Goal: Information Seeking & Learning: Find specific fact

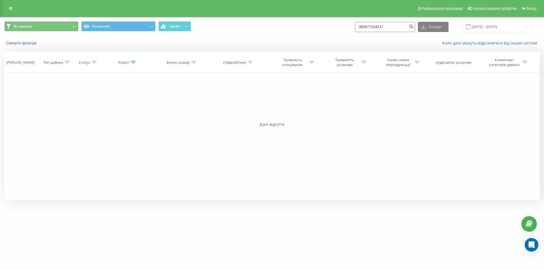
drag, startPoint x: 388, startPoint y: 27, endPoint x: 310, endPoint y: 31, distance: 78.5
click at [310, 31] on div "Всі дзвінки Основний Графік 380677224217 Експорт .csv .xls .xlsx 23.06.2025 - 2…" at bounding box center [271, 26] width 535 height 11
paste input "993237222"
type input "380993237222"
click at [413, 27] on icon "submit" at bounding box center [411, 25] width 5 height 3
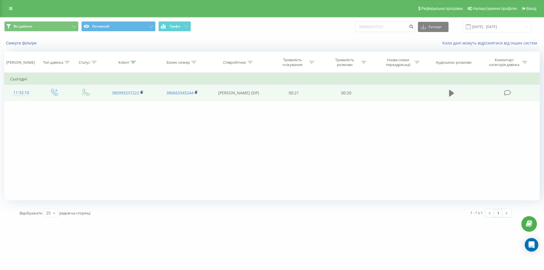
click at [449, 93] on button at bounding box center [451, 93] width 8 height 8
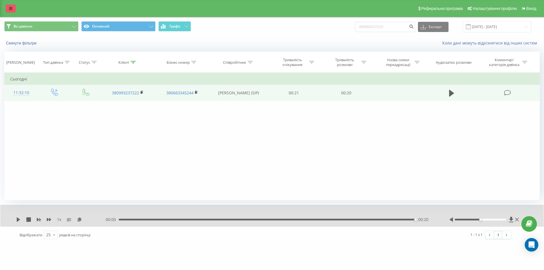
click at [11, 8] on icon at bounding box center [10, 9] width 3 height 4
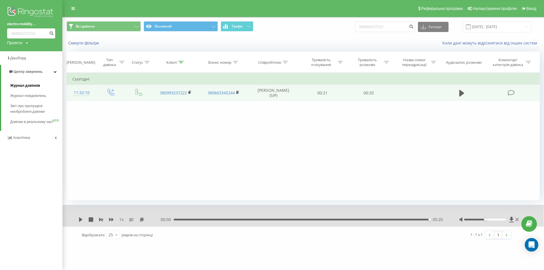
click at [26, 85] on span "Журнал дзвінків" at bounding box center [25, 86] width 30 height 6
click at [31, 84] on span "Журнал дзвінків" at bounding box center [25, 86] width 30 height 6
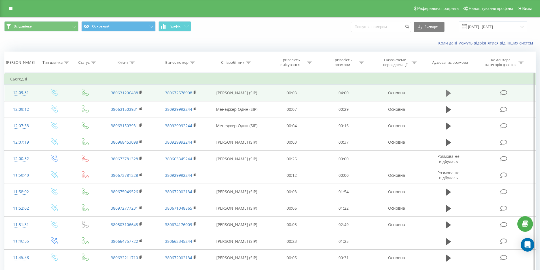
click at [446, 96] on icon at bounding box center [447, 93] width 5 height 7
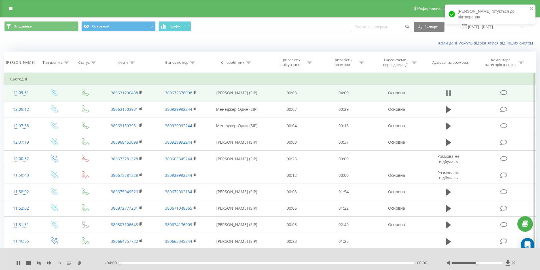
click at [447, 96] on icon at bounding box center [446, 93] width 2 height 6
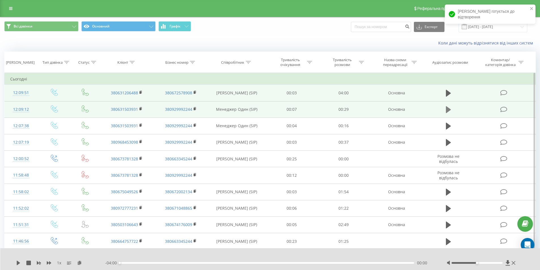
click at [446, 110] on icon at bounding box center [447, 109] width 5 height 7
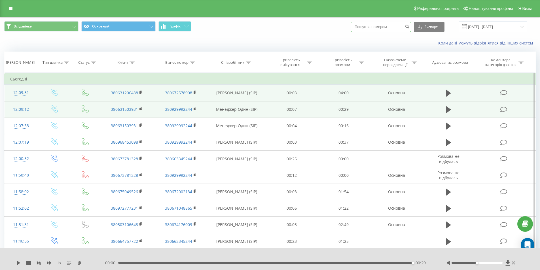
click at [385, 31] on input at bounding box center [381, 27] width 60 height 10
paste input "380992788080"
type input "380992788080"
click at [409, 27] on icon "submit" at bounding box center [406, 25] width 5 height 3
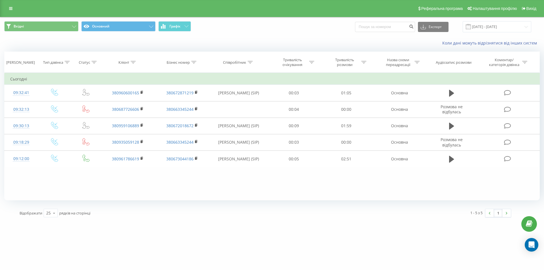
click at [508, 28] on input "[DATE] - [DATE]" at bounding box center [496, 26] width 69 height 11
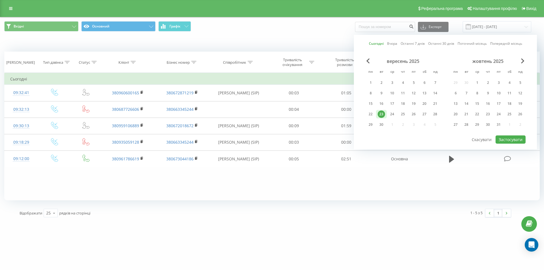
click at [381, 116] on div "23" at bounding box center [381, 113] width 7 height 7
click at [523, 140] on button "Застосувати" at bounding box center [510, 139] width 30 height 8
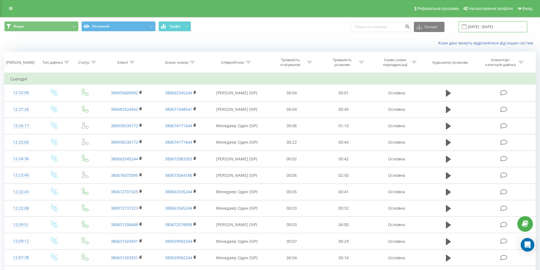
click at [496, 28] on input "23.09.2025 - 23.09.2025" at bounding box center [492, 26] width 69 height 11
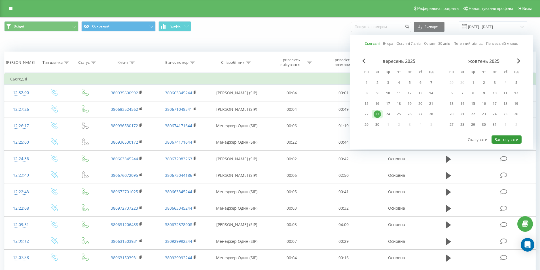
click at [513, 137] on button "Застосувати" at bounding box center [506, 139] width 30 height 8
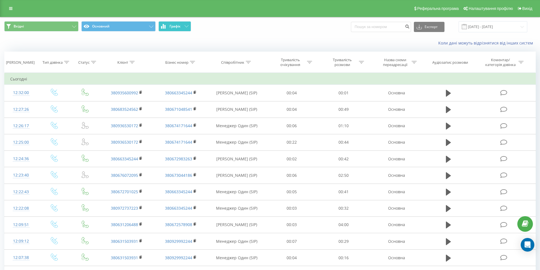
click at [175, 26] on span "Графік" at bounding box center [174, 26] width 11 height 4
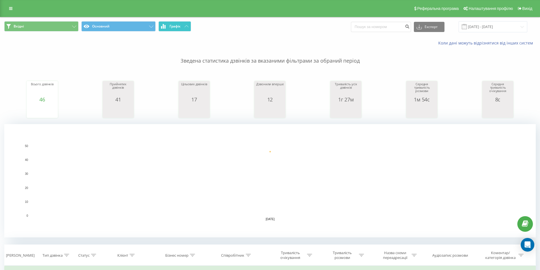
click at [184, 27] on button "Графік" at bounding box center [174, 26] width 33 height 10
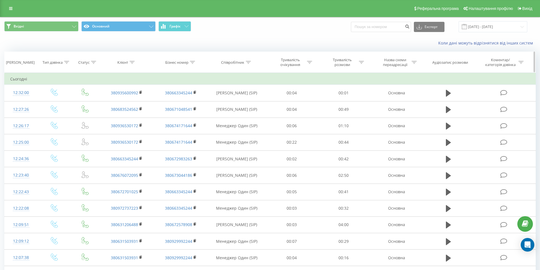
click at [242, 60] on div "Співробітник" at bounding box center [232, 62] width 23 height 5
click at [179, 25] on span "Графік" at bounding box center [174, 26] width 11 height 4
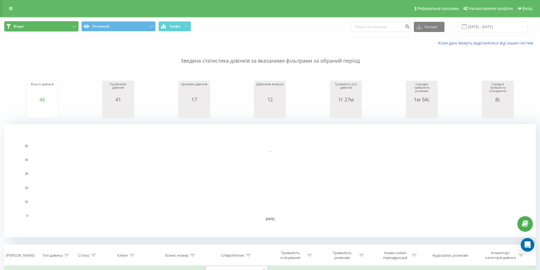
click at [72, 24] on button "Вхідні" at bounding box center [41, 26] width 74 height 10
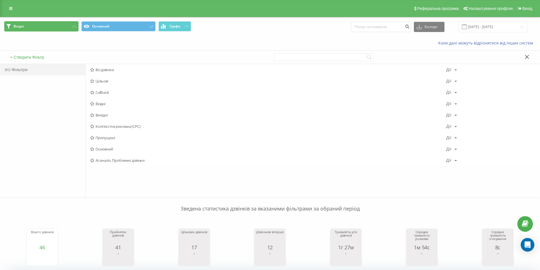
click at [72, 24] on button "Вхідні" at bounding box center [41, 26] width 74 height 10
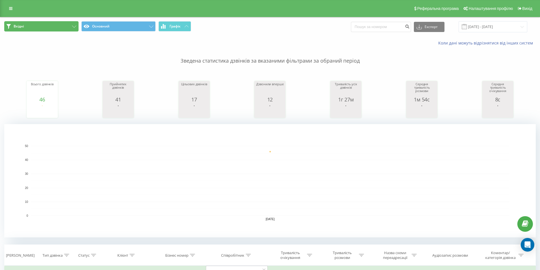
click at [72, 24] on button "Вхідні" at bounding box center [41, 26] width 74 height 10
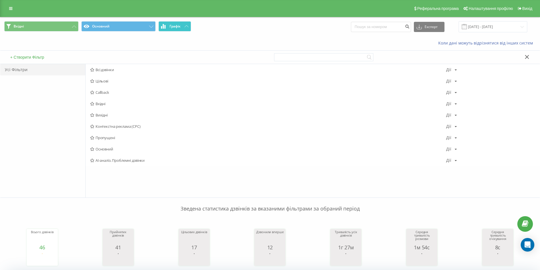
click at [180, 23] on button "Графік" at bounding box center [174, 26] width 33 height 10
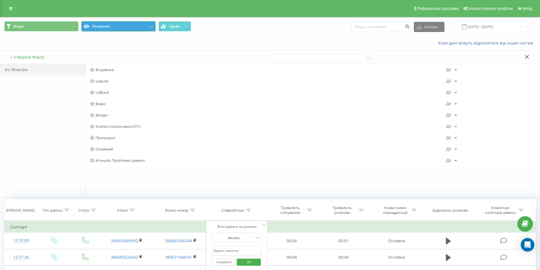
click at [145, 25] on button "Основний" at bounding box center [118, 26] width 74 height 10
click at [148, 25] on button "Основний" at bounding box center [118, 26] width 74 height 10
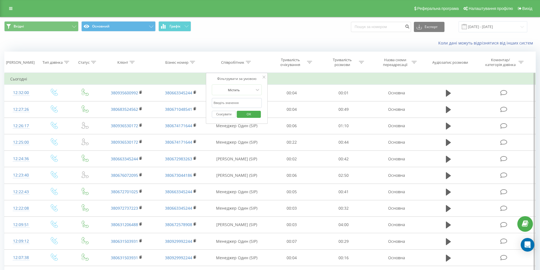
click at [234, 98] on form "Містить Скасувати OK" at bounding box center [237, 102] width 50 height 36
click at [233, 102] on input "text" at bounding box center [237, 103] width 50 height 10
type input "Дарина"
click at [247, 116] on span "OK" at bounding box center [249, 114] width 16 height 9
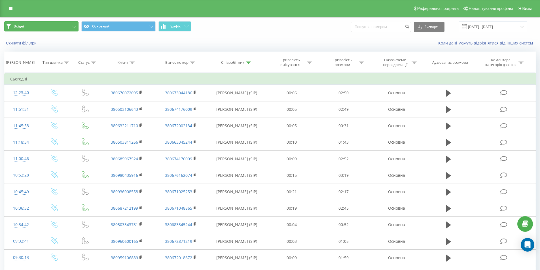
click at [76, 26] on button "Вхідні" at bounding box center [41, 26] width 74 height 10
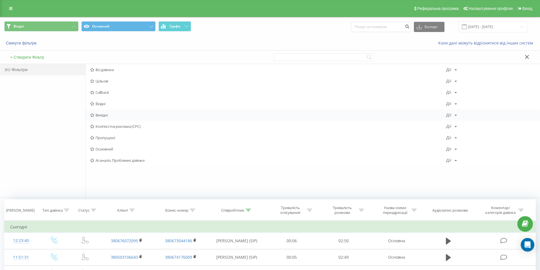
click at [111, 116] on span "Вихідні" at bounding box center [268, 115] width 356 height 4
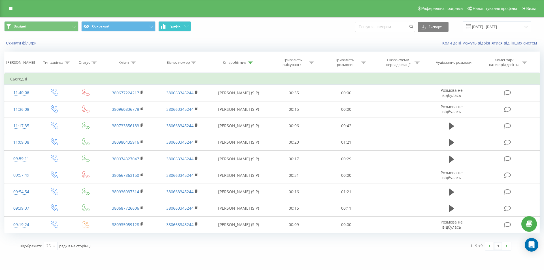
click at [177, 26] on span "Графік" at bounding box center [174, 26] width 11 height 4
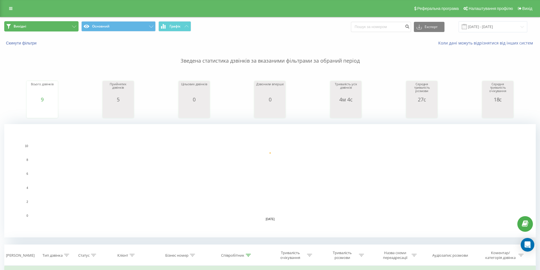
click at [71, 30] on button "Вихідні" at bounding box center [41, 26] width 74 height 10
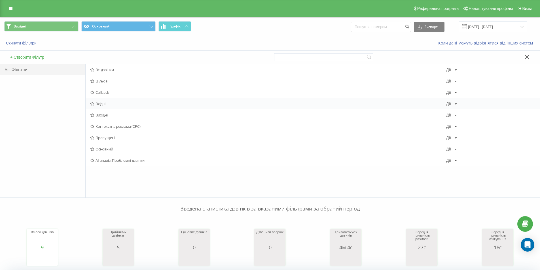
click at [109, 106] on div "Вхідні Дії Редагувати Копіювати Видалити За замовчуванням Поділитися" at bounding box center [313, 103] width 454 height 11
click at [106, 101] on div "Вхідні Дії Редагувати Копіювати Видалити За замовчуванням Поділитися" at bounding box center [313, 103] width 454 height 11
click at [107, 105] on span "Вхідні" at bounding box center [268, 104] width 356 height 4
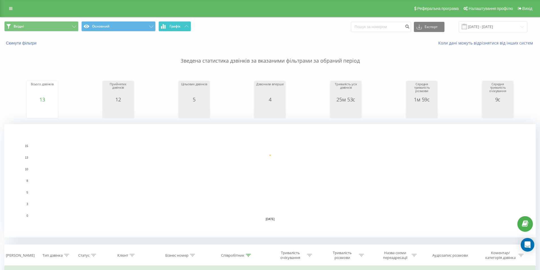
click at [177, 26] on span "Графік" at bounding box center [174, 26] width 11 height 4
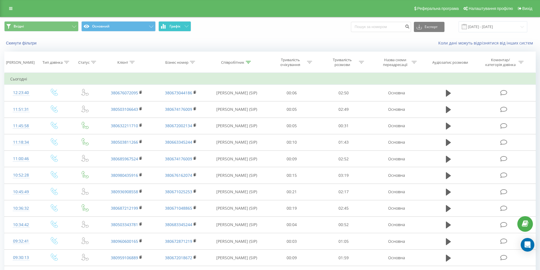
click at [177, 26] on span "Графік" at bounding box center [174, 26] width 11 height 4
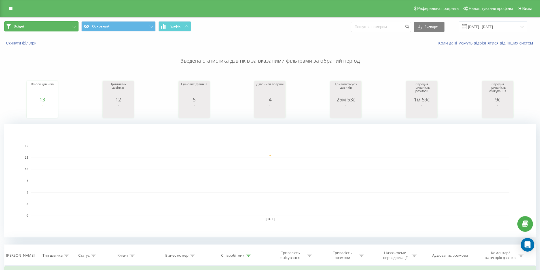
drag, startPoint x: 76, startPoint y: 26, endPoint x: 76, endPoint y: 32, distance: 6.0
click at [76, 26] on button "Вхідні" at bounding box center [41, 26] width 74 height 10
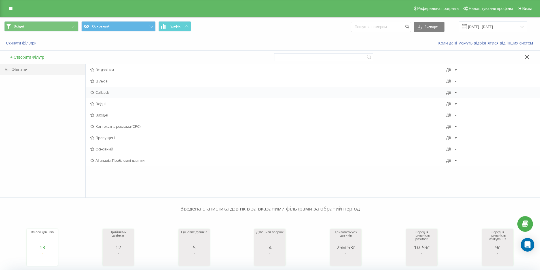
click at [115, 91] on span "Callback" at bounding box center [268, 92] width 356 height 4
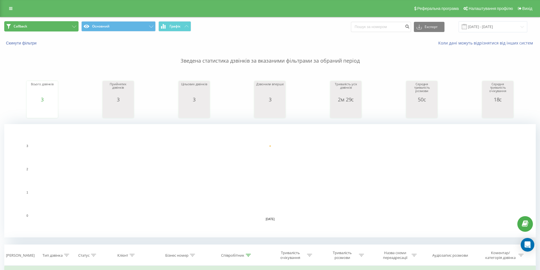
click at [71, 27] on button "Callback" at bounding box center [41, 26] width 74 height 10
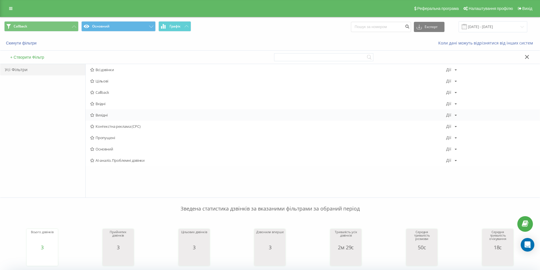
click at [118, 115] on span "Вихідні" at bounding box center [268, 115] width 356 height 4
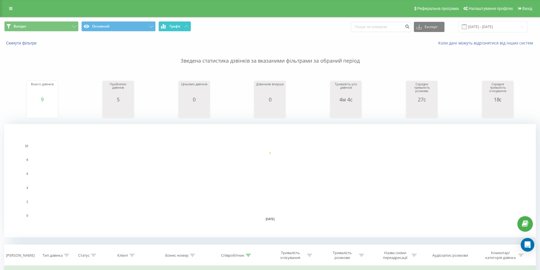
click at [176, 29] on button "Графік" at bounding box center [174, 26] width 33 height 10
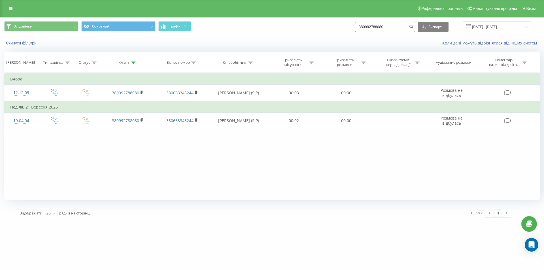
drag, startPoint x: 392, startPoint y: 26, endPoint x: 360, endPoint y: 27, distance: 32.0
click at [360, 27] on div "Всі дзвінки Основний Графік 380992788080 Експорт .csv .xls .xlsx 23.06.2025 - 2…" at bounding box center [271, 26] width 535 height 11
paste input "7822696"
type input "380997822696"
click at [413, 27] on icon "submit" at bounding box center [411, 25] width 5 height 3
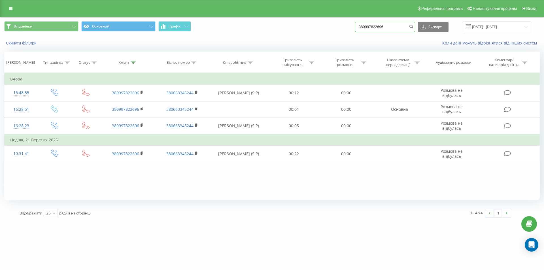
drag, startPoint x: 394, startPoint y: 28, endPoint x: 300, endPoint y: 26, distance: 93.8
click at [300, 26] on div "Всі дзвінки Основний Графік 380997822696 Експорт .csv .xls .xlsx 23.06.2025 - 2…" at bounding box center [271, 26] width 535 height 11
paste input "68453098"
type input "380968453098"
click at [413, 26] on icon "submit" at bounding box center [411, 25] width 5 height 3
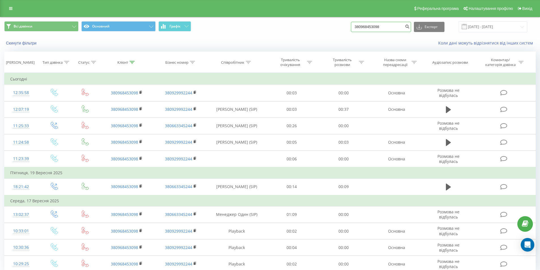
drag, startPoint x: 389, startPoint y: 27, endPoint x: 299, endPoint y: 22, distance: 90.4
click at [299, 23] on div "Всі дзвінки Основний Графік 380968453098 Експорт .csv .xls .xlsx [DATE] - [DATE]" at bounding box center [269, 26] width 531 height 11
click at [389, 28] on input "380968453098" at bounding box center [381, 27] width 60 height 10
drag, startPoint x: 391, startPoint y: 27, endPoint x: 289, endPoint y: 26, distance: 101.7
click at [289, 26] on div "Всі дзвінки Основний Графік 380968453098 Експорт .csv .xls .xlsx [DATE] - [DATE]" at bounding box center [269, 26] width 531 height 11
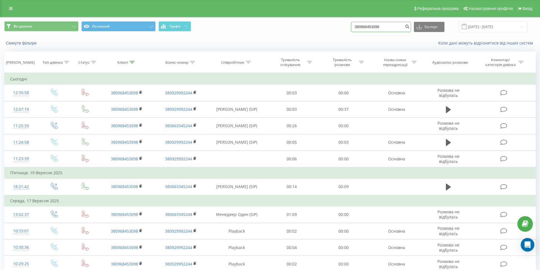
click at [384, 27] on input "380968453098" at bounding box center [381, 27] width 60 height 10
drag, startPoint x: 360, startPoint y: 26, endPoint x: 336, endPoint y: 26, distance: 23.8
click at [338, 26] on div "Всі дзвінки Основний Графік 380968453098 Експорт .csv .xls .xlsx [DATE] - [DATE]" at bounding box center [269, 26] width 531 height 11
paste input "684106665"
type input "380684106665"
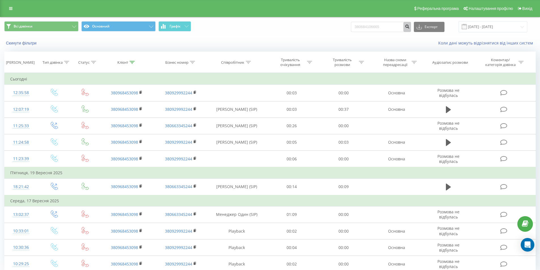
click at [410, 25] on button "submit" at bounding box center [407, 27] width 8 height 10
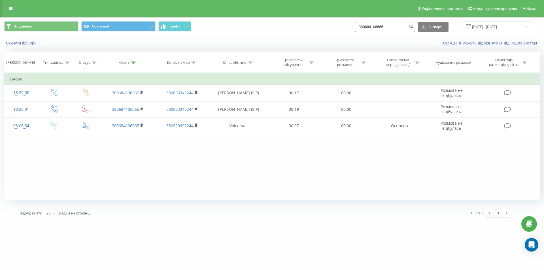
drag, startPoint x: 402, startPoint y: 31, endPoint x: 312, endPoint y: 28, distance: 90.7
click at [312, 28] on div "Всі дзвінки Основний Графік 380684106665 Експорт .csv .xls .xlsx 23.06.2025 - 2…" at bounding box center [271, 26] width 535 height 11
paste input "997822696"
type input "380997822696"
click at [413, 27] on icon "submit" at bounding box center [411, 25] width 5 height 3
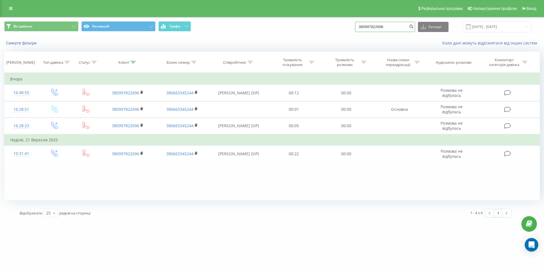
drag, startPoint x: 395, startPoint y: 25, endPoint x: 295, endPoint y: 33, distance: 100.5
click at [295, 32] on div "Всі дзвінки Основний Графік 380997822696 Експорт .csv .xls .xlsx 23.06.2025 - 2…" at bounding box center [271, 26] width 535 height 11
paste input "72216014"
type input "380972216014"
click at [413, 26] on button "submit" at bounding box center [411, 27] width 8 height 10
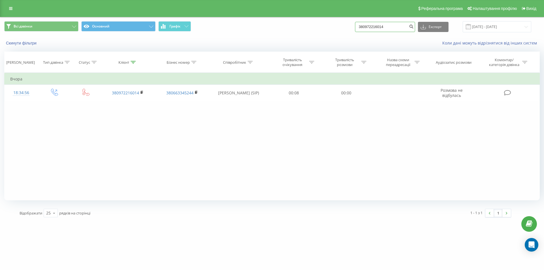
drag, startPoint x: 395, startPoint y: 30, endPoint x: 288, endPoint y: 29, distance: 107.1
click at [288, 29] on div "Всі дзвінки Основний Графік 380972216014 Експорт .csv .xls .xlsx 23.06.2025 - 2…" at bounding box center [271, 26] width 535 height 11
paste input "63649696"
type input "380636496964"
click at [414, 29] on button "submit" at bounding box center [411, 27] width 8 height 10
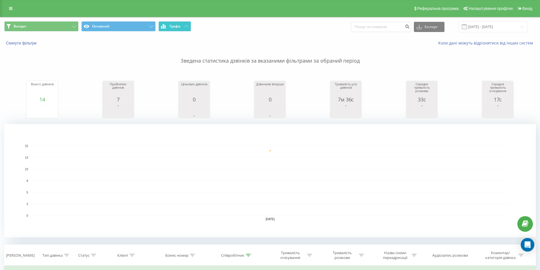
click at [170, 24] on span "Графік" at bounding box center [174, 26] width 11 height 4
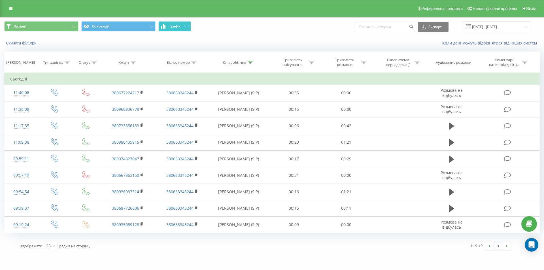
click at [174, 27] on span "Графік" at bounding box center [174, 26] width 11 height 4
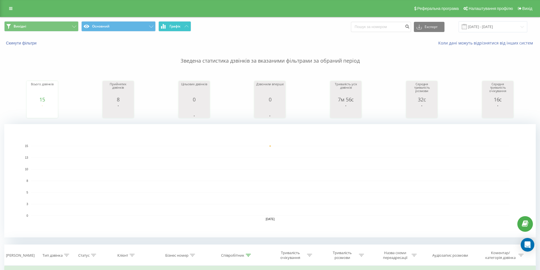
click at [174, 27] on span "Графік" at bounding box center [174, 26] width 11 height 4
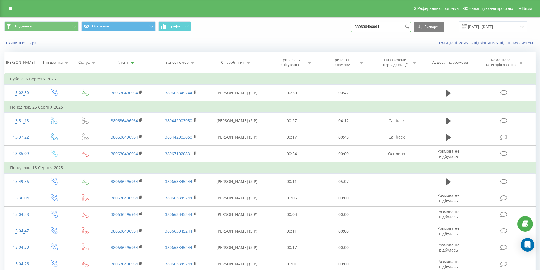
drag, startPoint x: 381, startPoint y: 31, endPoint x: 323, endPoint y: 39, distance: 58.6
click at [323, 39] on div "Всі дзвінки Основний Графік 380636496964 Експорт .csv .xls .xlsx [DATE] - [DATE…" at bounding box center [269, 33] width 539 height 33
paste input "961215707"
type input "380961215707"
click at [410, 29] on button "submit" at bounding box center [407, 27] width 8 height 10
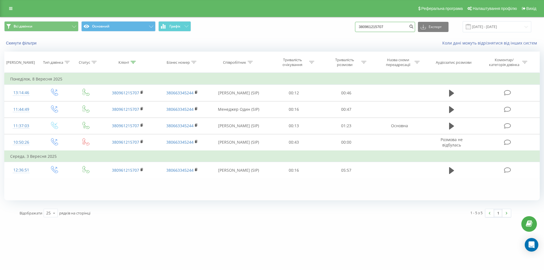
drag, startPoint x: 396, startPoint y: 28, endPoint x: 326, endPoint y: 31, distance: 69.5
click at [326, 31] on div "Всі дзвінки Основний Графік 380961215707 Експорт .csv .xls .xlsx 23.06.2025 - 2…" at bounding box center [271, 26] width 535 height 11
paste input "737071555"
type input "380737071555"
click at [413, 27] on icon "submit" at bounding box center [411, 25] width 5 height 3
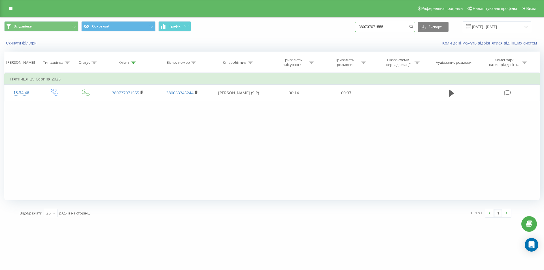
drag, startPoint x: 397, startPoint y: 30, endPoint x: 347, endPoint y: 33, distance: 49.7
click at [347, 33] on div "Всі дзвінки Основний Графік 380737071555 Експорт .csv .xls .xlsx 23.06.2025 - 2…" at bounding box center [271, 26] width 543 height 19
paste input "0936264446"
type input "0936264446"
click at [413, 27] on icon "submit" at bounding box center [411, 25] width 5 height 3
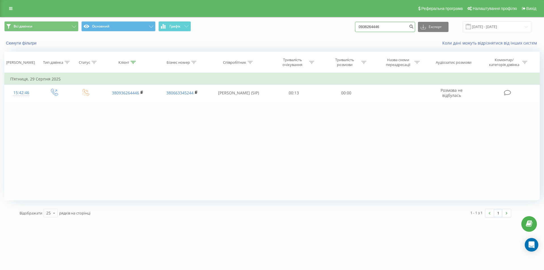
drag, startPoint x: 390, startPoint y: 26, endPoint x: 317, endPoint y: 26, distance: 73.1
click at [318, 26] on div "Всі дзвінки Основний Графік 0936264446 Експорт .csv .xls .xlsx 23.06.2025 - 23.…" at bounding box center [271, 26] width 535 height 11
paste input "380936037314"
type input "380936037314"
click at [413, 26] on icon "submit" at bounding box center [411, 25] width 5 height 3
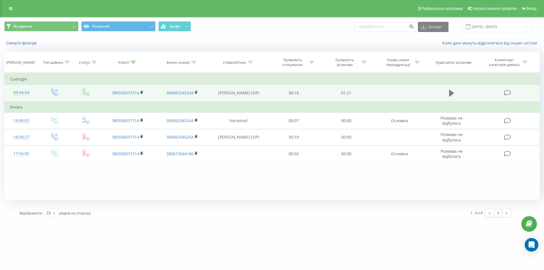
click at [451, 91] on icon at bounding box center [451, 93] width 5 height 8
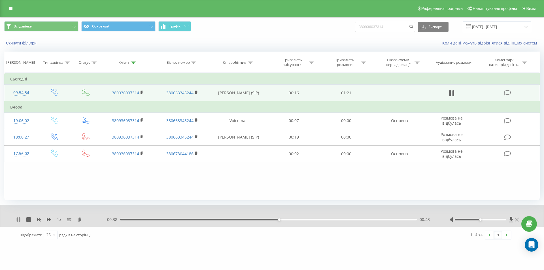
click at [20, 218] on icon at bounding box center [19, 219] width 1 height 5
drag, startPoint x: 404, startPoint y: 30, endPoint x: 305, endPoint y: 27, distance: 98.6
click at [306, 27] on div "Всі дзвінки Основний Графік 380936037314 Експорт .csv .xls .xlsx 23.06.2025 - 2…" at bounding box center [271, 26] width 535 height 11
paste input "87270900"
type input "380987270900"
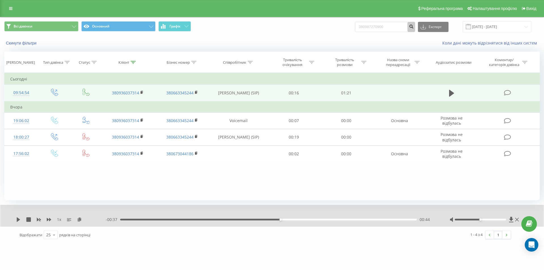
click at [413, 25] on icon "submit" at bounding box center [411, 25] width 5 height 3
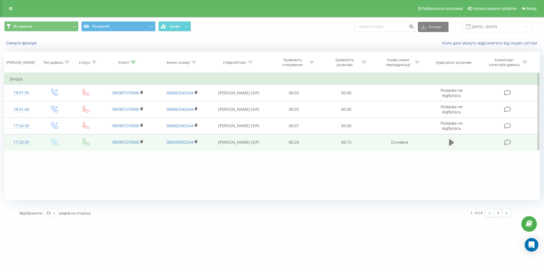
click at [449, 141] on icon at bounding box center [451, 142] width 5 height 7
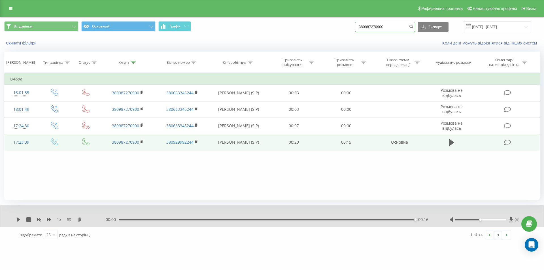
drag, startPoint x: 393, startPoint y: 27, endPoint x: 341, endPoint y: 26, distance: 52.1
click at [338, 26] on div "Всі дзвінки Основний Графік 380987270900 Експорт .csv .xls .xlsx 23.06.2025 - 2…" at bounding box center [271, 26] width 535 height 11
paste input "687264796"
type input "380687264796"
click at [415, 28] on button "submit" at bounding box center [411, 27] width 8 height 10
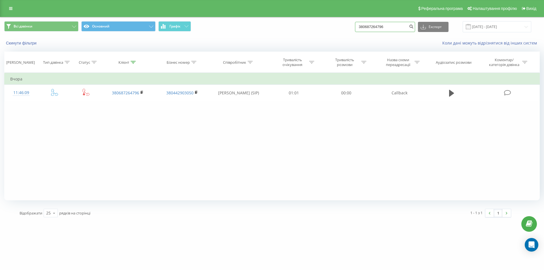
drag, startPoint x: 400, startPoint y: 29, endPoint x: 316, endPoint y: 32, distance: 84.7
click at [316, 32] on div "Всі дзвінки Основний Графік 380687264796 Експорт .csv .xls .xlsx 23.06.2025 - 2…" at bounding box center [271, 26] width 535 height 11
paste input "990980509"
type input "380990980509"
click at [413, 27] on icon "submit" at bounding box center [411, 25] width 5 height 3
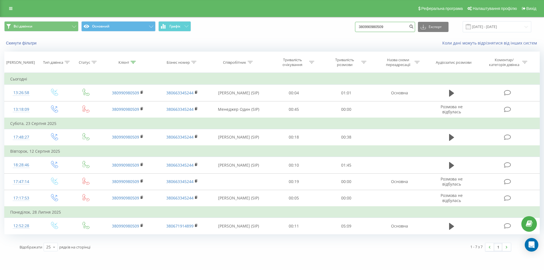
drag, startPoint x: 393, startPoint y: 28, endPoint x: 362, endPoint y: 25, distance: 31.0
click at [362, 25] on input "380990980509" at bounding box center [385, 27] width 60 height 10
paste input "68614709"
type input "380686147099"
click at [413, 27] on icon "submit" at bounding box center [411, 25] width 5 height 3
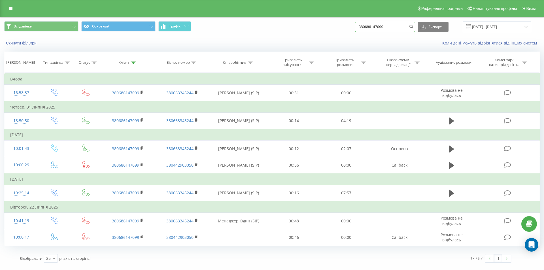
drag, startPoint x: 405, startPoint y: 27, endPoint x: 331, endPoint y: 29, distance: 74.3
click at [331, 29] on div "Всі дзвінки Основний Графік 380686147099 Експорт .csv .xls .xlsx 23.06.2025 - 2…" at bounding box center [271, 26] width 535 height 11
paste input "73555060"
type input "380673555060"
click at [415, 27] on button "submit" at bounding box center [411, 27] width 8 height 10
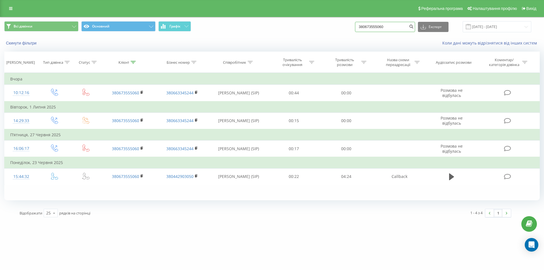
drag, startPoint x: 392, startPoint y: 25, endPoint x: 323, endPoint y: 31, distance: 69.4
click at [323, 31] on div "Всі дзвінки Основний Графік 380673555060 Експорт .csv .xls .xlsx [DATE] - [DATE]" at bounding box center [271, 26] width 535 height 11
paste input "996715556"
type input "380996715556"
click at [413, 27] on icon "submit" at bounding box center [411, 25] width 5 height 3
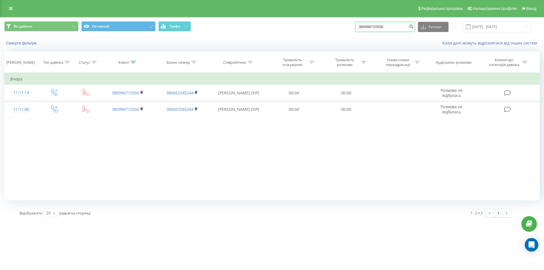
drag, startPoint x: 394, startPoint y: 29, endPoint x: 300, endPoint y: 31, distance: 94.6
click at [297, 30] on div "Всі дзвінки Основний Графік 380996715556 Експорт .csv .xls .xlsx [DATE] - [DATE]" at bounding box center [271, 26] width 535 height 11
paste input "635948408"
type input "380635948408"
click at [413, 27] on icon "submit" at bounding box center [411, 25] width 5 height 3
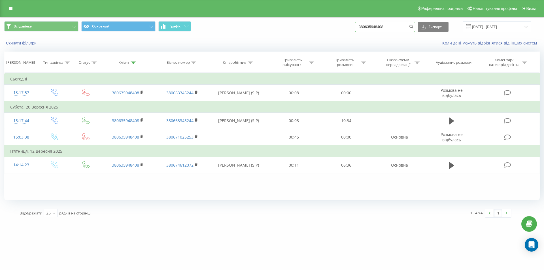
drag, startPoint x: 396, startPoint y: 29, endPoint x: 346, endPoint y: 24, distance: 50.7
click at [346, 24] on div "Всі дзвінки Основний Графік 380635948408 Експорт .csv .xls .xlsx [DATE] - [DATE]" at bounding box center [271, 26] width 535 height 11
paste input "501687689"
type input "380501687689"
click at [415, 29] on button "submit" at bounding box center [411, 27] width 8 height 10
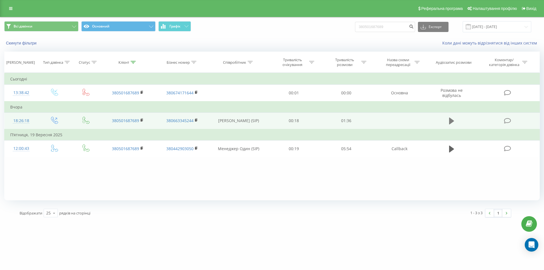
click at [448, 122] on button at bounding box center [451, 121] width 8 height 8
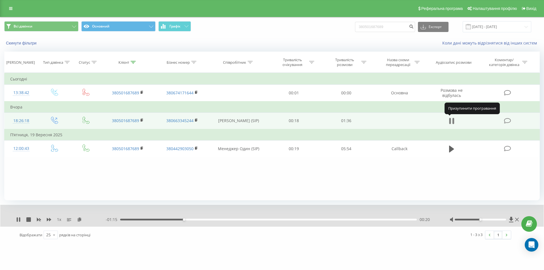
click at [449, 122] on icon at bounding box center [450, 121] width 2 height 6
drag, startPoint x: 400, startPoint y: 26, endPoint x: 337, endPoint y: 26, distance: 62.9
click at [337, 26] on div "Всі дзвінки Основний Графік 380501687689 Експорт .csv .xls .xlsx 23.06.2025 - 2…" at bounding box center [271, 26] width 535 height 11
paste input "63721427"
type input "380637214279"
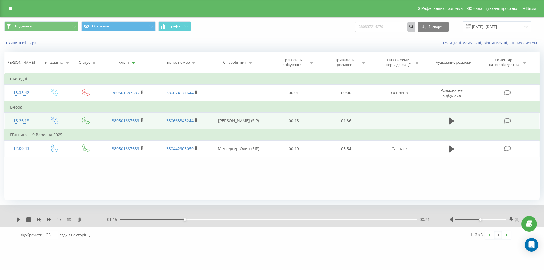
click at [414, 30] on button "submit" at bounding box center [411, 27] width 8 height 10
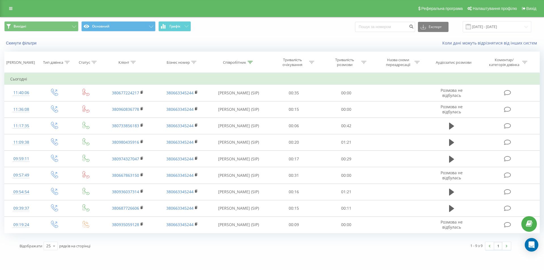
click at [186, 27] on icon at bounding box center [186, 26] width 4 height 2
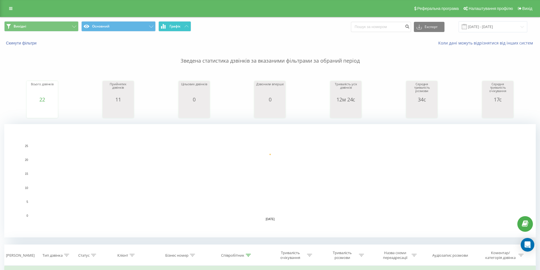
click at [186, 27] on icon at bounding box center [186, 26] width 4 height 2
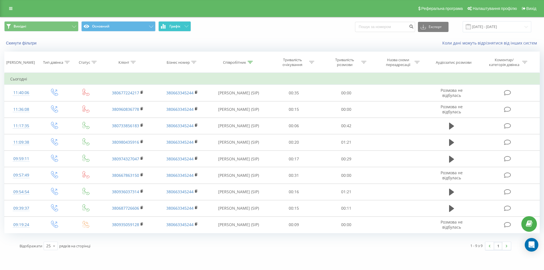
click at [179, 27] on span "Графік" at bounding box center [174, 26] width 11 height 4
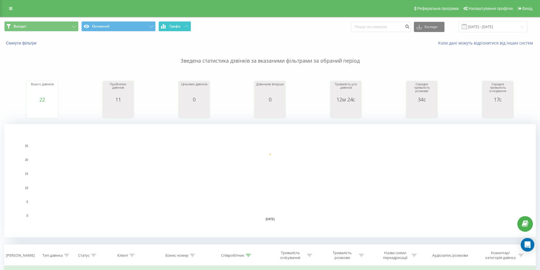
click at [179, 27] on span "Графік" at bounding box center [174, 26] width 11 height 4
